Goal: Navigation & Orientation: Go to known website

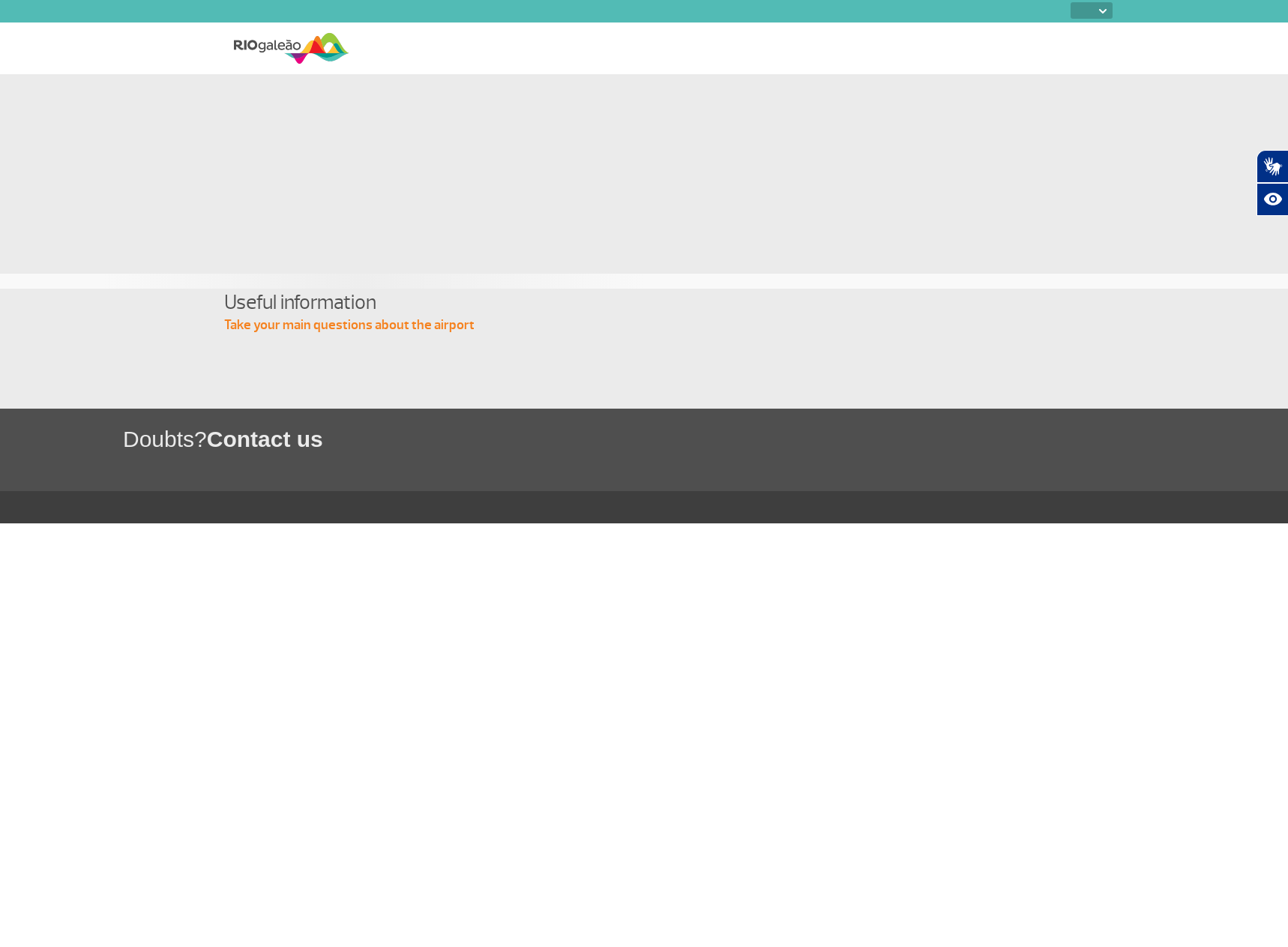
click at [1101, 11] on img at bounding box center [1103, 11] width 8 height 4
click at [1099, 15] on select "PT ENG ESP" at bounding box center [1091, 10] width 42 height 16
select select "en"
click at [1070, 3] on select "PT ENG ESP" at bounding box center [1091, 10] width 42 height 16
select select "en"
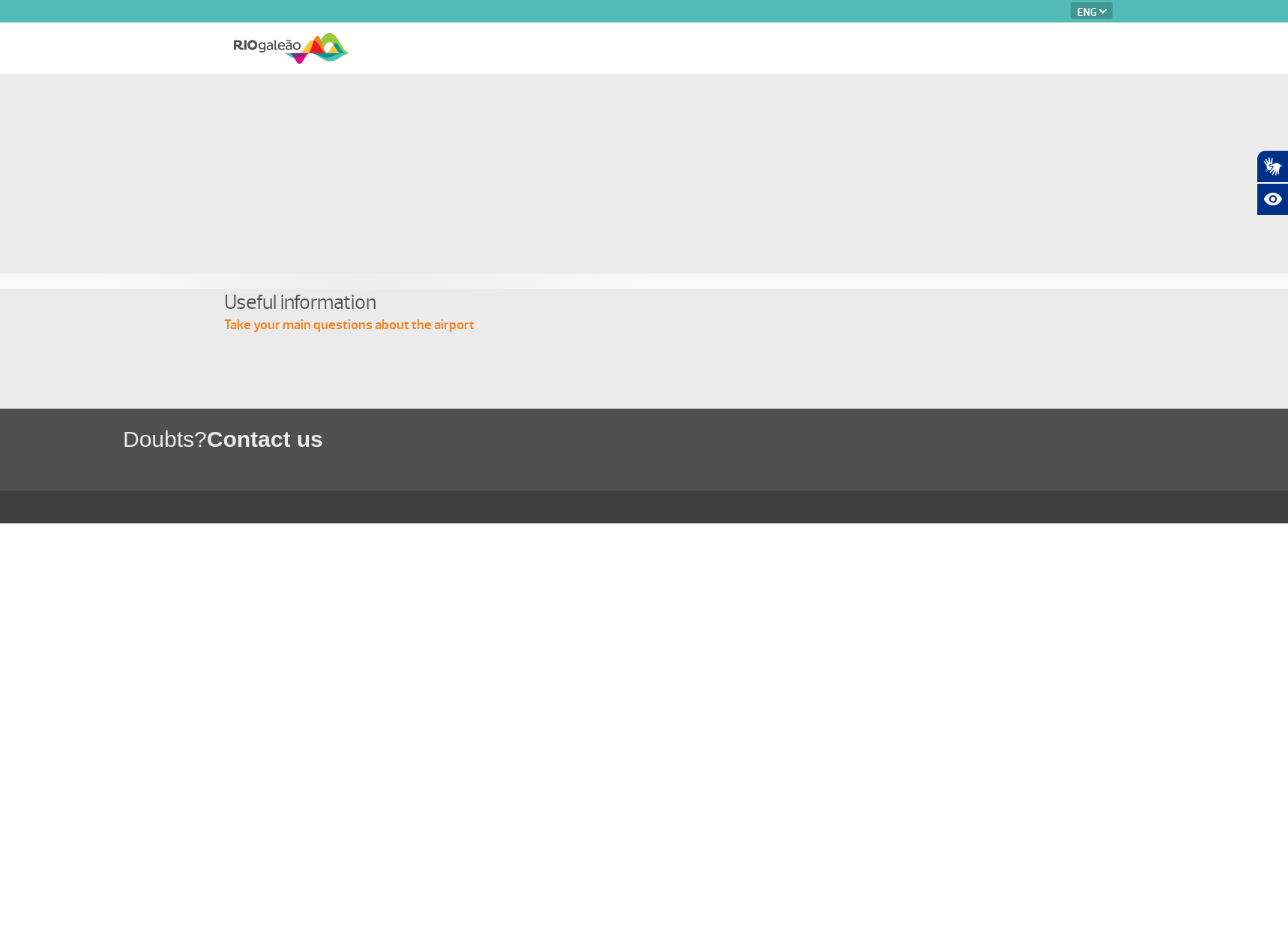
click at [325, 43] on img at bounding box center [292, 48] width 116 height 37
click at [300, 54] on img at bounding box center [292, 48] width 116 height 37
click at [1275, 171] on icon "Abrir tradutor de língua de sinais." at bounding box center [1273, 167] width 24 height 24
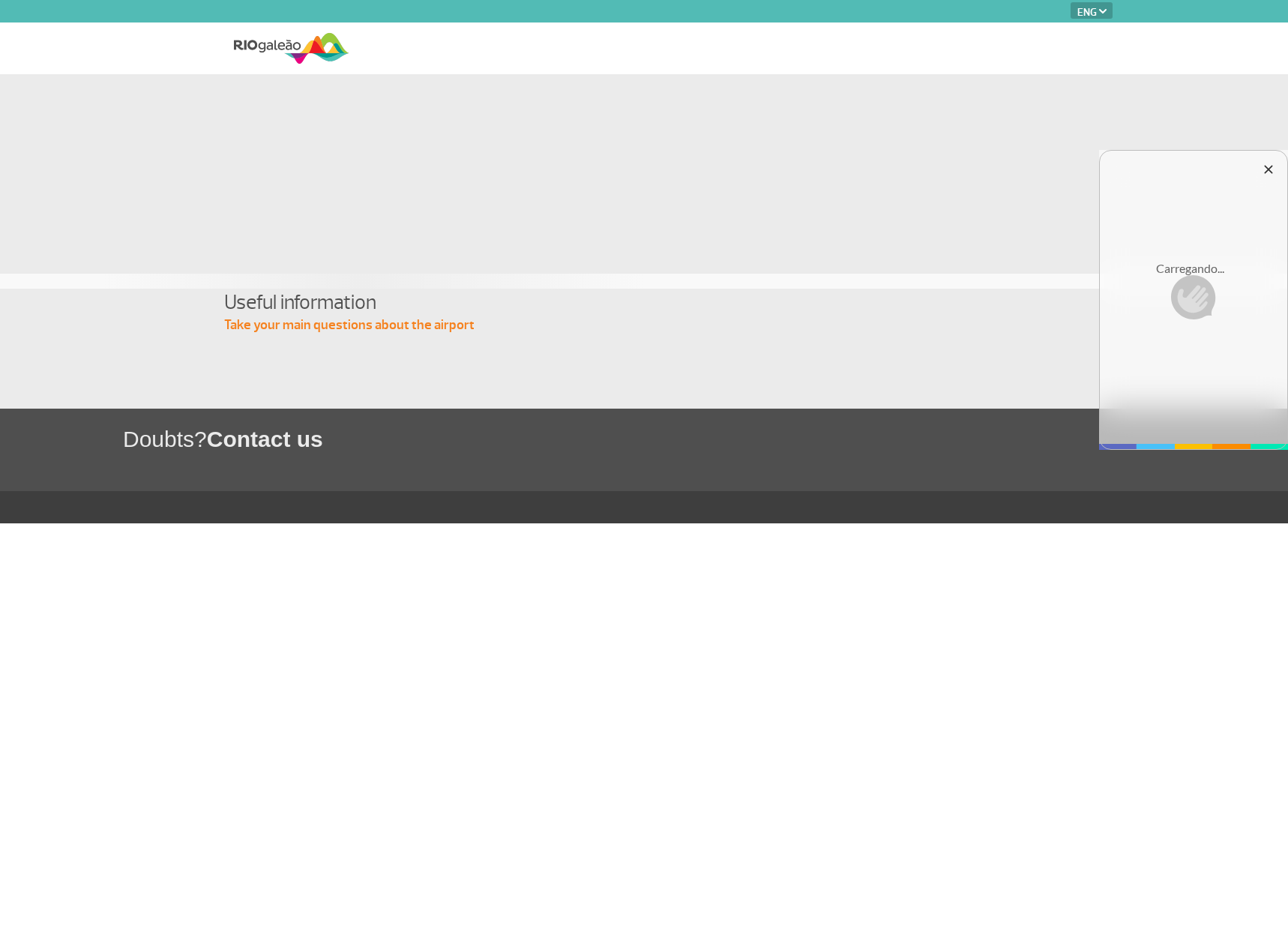
click at [1268, 167] on icon "Fechar tradutor de lingua de sinais" at bounding box center [1268, 169] width 15 height 15
